Goal: Task Accomplishment & Management: Use online tool/utility

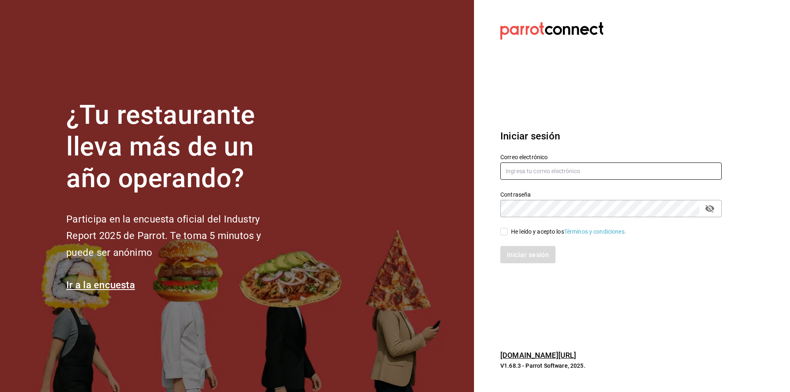
type input "[EMAIL_ADDRESS][DOMAIN_NAME]"
click at [503, 231] on input "He leído y acepto los Términos y condiciones." at bounding box center [503, 231] width 7 height 7
checkbox input "true"
click at [542, 259] on button "Iniciar sesión" at bounding box center [528, 254] width 56 height 17
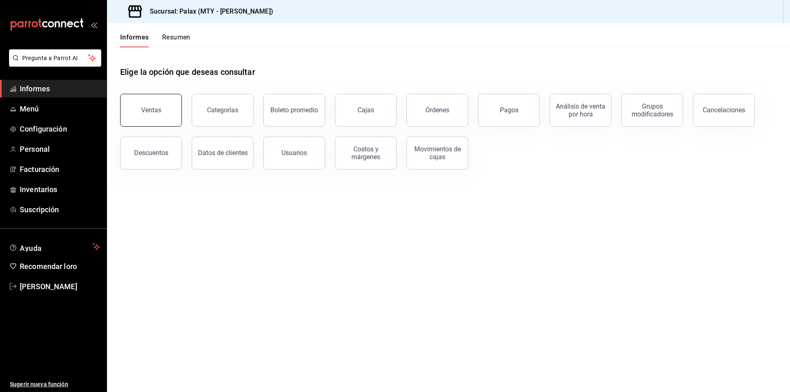
click at [151, 114] on font "Ventas" at bounding box center [151, 110] width 20 height 8
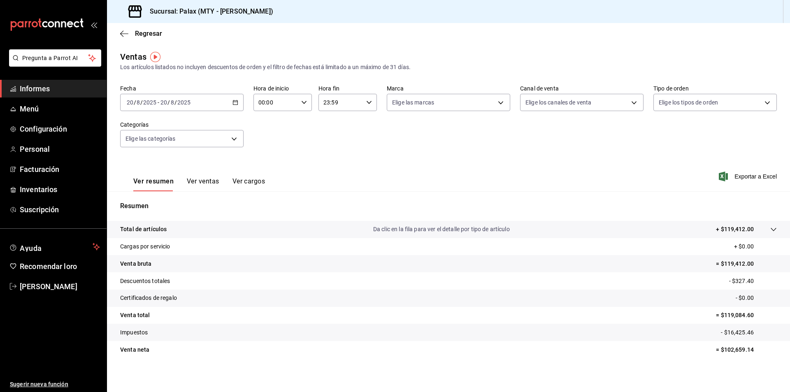
click at [236, 101] on \(Stroke\) "button" at bounding box center [235, 102] width 5 height 5
click at [167, 203] on font "Rango de fechas" at bounding box center [149, 201] width 44 height 7
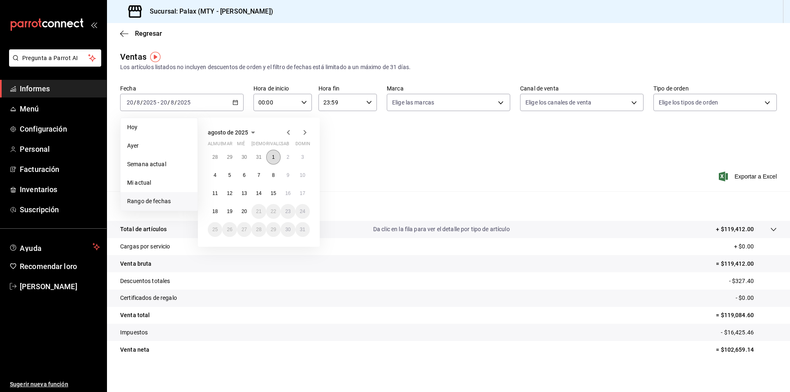
click at [277, 158] on button "1" at bounding box center [273, 157] width 14 height 15
click at [258, 195] on font "14" at bounding box center [258, 193] width 5 height 6
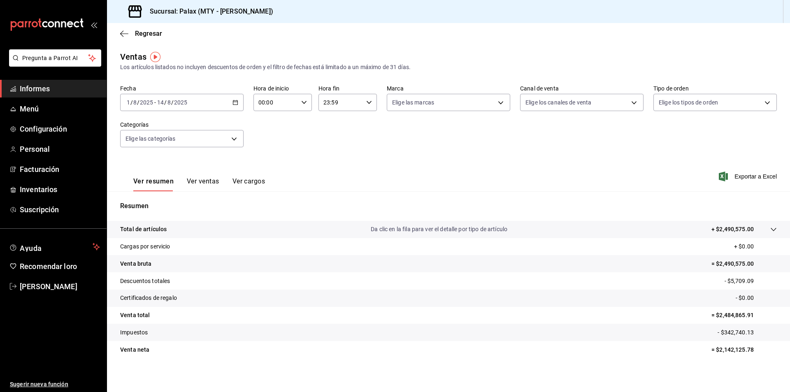
click at [304, 99] on div "00:00 Hora de inicio" at bounding box center [282, 102] width 58 height 17
click at [269, 157] on font "06" at bounding box center [266, 159] width 7 height 7
drag, startPoint x: 294, startPoint y: 169, endPoint x: 311, endPoint y: 148, distance: 26.3
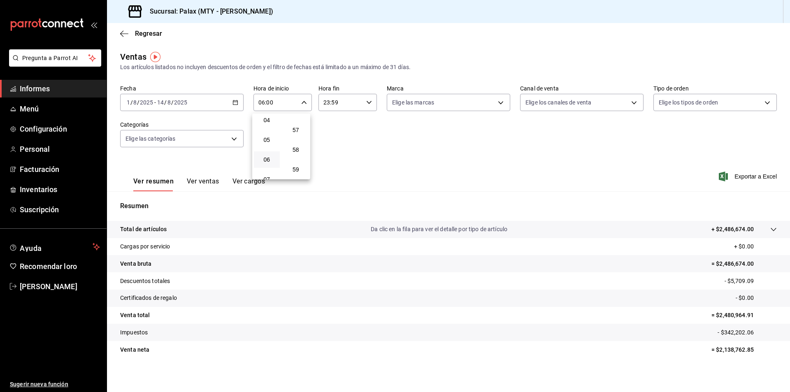
click at [294, 169] on font "59" at bounding box center [295, 169] width 7 height 7
type input "06:59"
click at [345, 104] on div at bounding box center [395, 196] width 790 height 392
click at [355, 101] on input "23:59" at bounding box center [340, 102] width 44 height 16
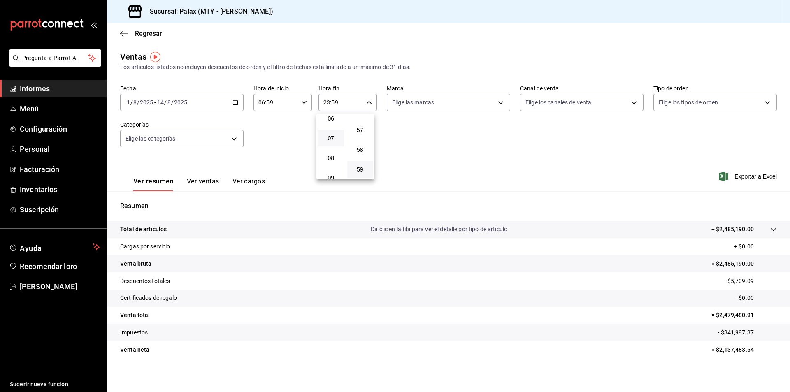
click at [334, 143] on button "07" at bounding box center [331, 138] width 26 height 16
click at [360, 142] on font "01" at bounding box center [360, 143] width 7 height 7
type input "07:01"
click at [543, 166] on div at bounding box center [395, 196] width 790 height 392
click at [734, 175] on font "Exportar a Excel" at bounding box center [755, 176] width 42 height 7
